Goal: Navigation & Orientation: Find specific page/section

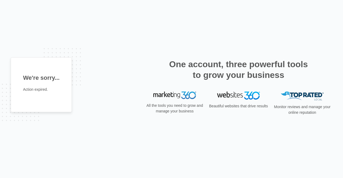
click at [149, 138] on div "We're sorry... Action expired. One account, three powerful tools to grow your b…" at bounding box center [171, 89] width 343 height 178
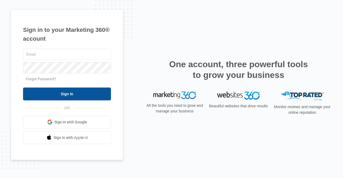
type input "[EMAIL_ADDRESS][DOMAIN_NAME]"
click at [75, 99] on input "Sign In" at bounding box center [67, 94] width 88 height 13
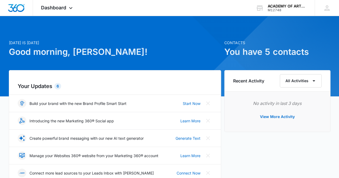
click at [188, 47] on h1 "Good morning, Lily!" at bounding box center [115, 52] width 212 height 13
click at [65, 10] on span "Dashboard" at bounding box center [53, 8] width 25 height 6
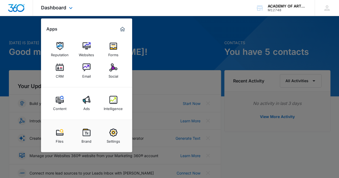
click at [13, 13] on div at bounding box center [16, 8] width 33 height 16
click at [20, 10] on img "Dashboard" at bounding box center [16, 8] width 17 height 8
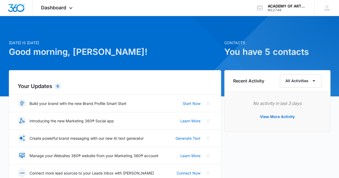
click at [14, 4] on img "Dashboard" at bounding box center [16, 8] width 17 height 8
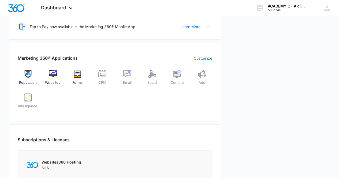
scroll to position [164, 0]
click at [326, 9] on icon at bounding box center [327, 8] width 8 height 8
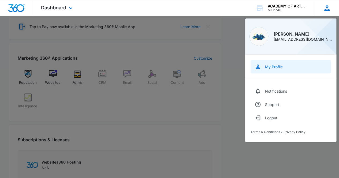
click at [293, 67] on link "My Profile" at bounding box center [291, 66] width 80 height 13
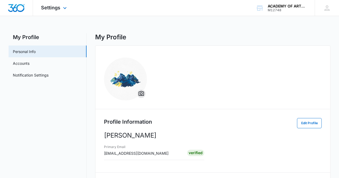
click at [24, 7] on img "Dashboard" at bounding box center [16, 8] width 17 height 8
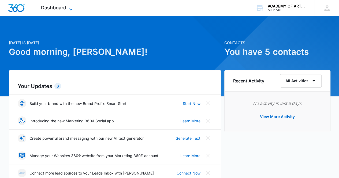
click at [62, 9] on span "Dashboard" at bounding box center [53, 8] width 25 height 6
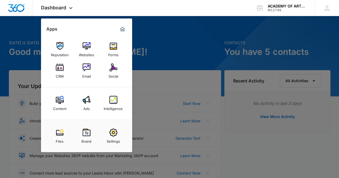
click at [192, 54] on div at bounding box center [169, 89] width 339 height 178
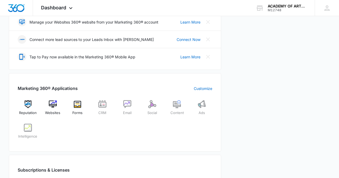
scroll to position [135, 0]
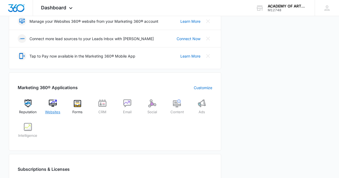
click at [50, 110] on span "Websites" at bounding box center [52, 112] width 15 height 5
